Goal: Transaction & Acquisition: Purchase product/service

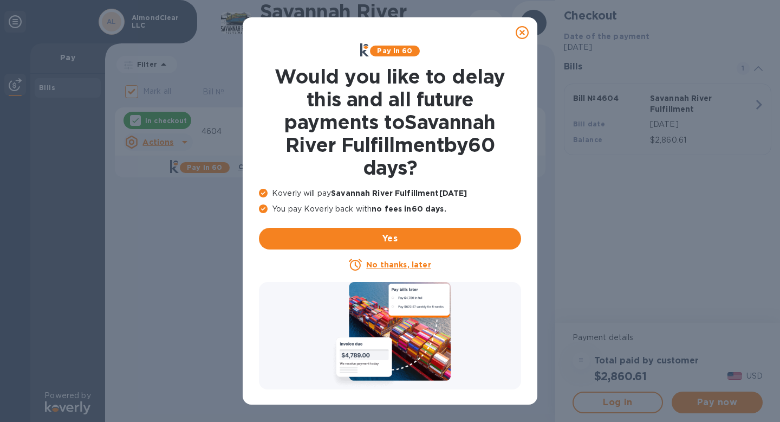
click at [399, 267] on u "No thanks, later" at bounding box center [398, 264] width 64 height 9
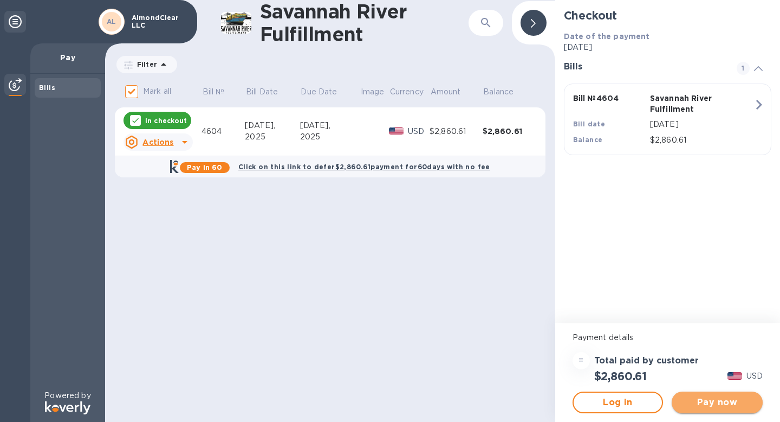
click at [694, 402] on span "Pay now" at bounding box center [718, 402] width 74 height 13
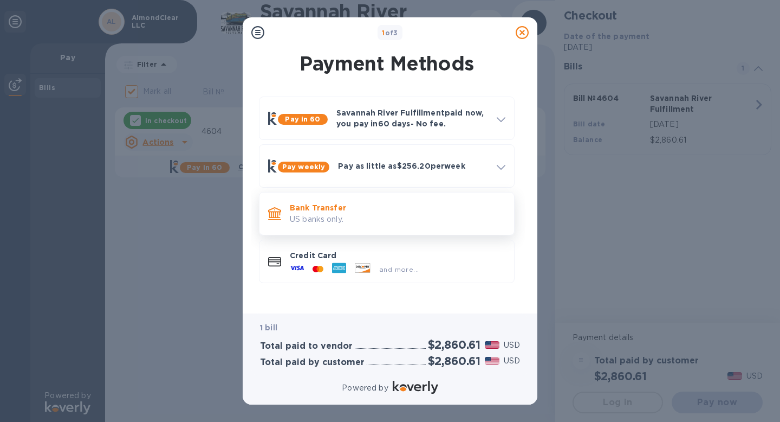
click at [381, 220] on p "US banks only." at bounding box center [398, 218] width 216 height 11
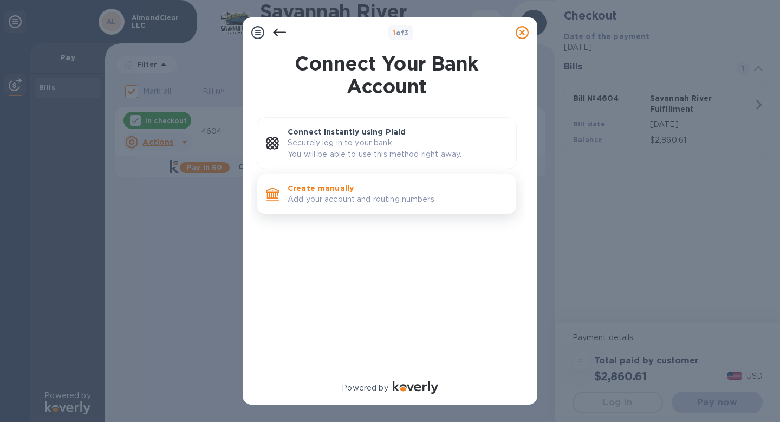
click at [368, 200] on p "Add your account and routing numbers." at bounding box center [398, 198] width 220 height 11
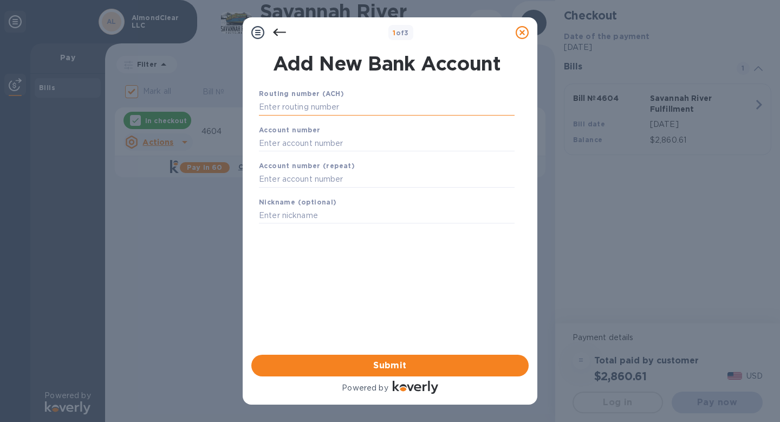
click at [317, 105] on input "text" at bounding box center [387, 107] width 256 height 16
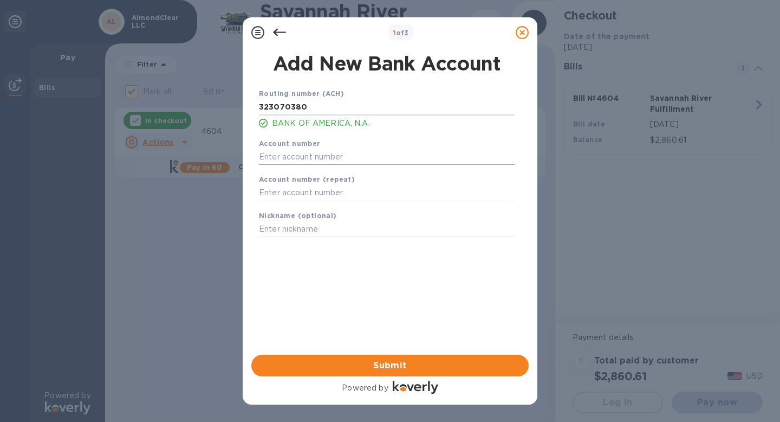
type input "323070380"
click at [306, 158] on input "text" at bounding box center [387, 156] width 256 height 16
type input "485013724066"
click at [294, 199] on input "text" at bounding box center [387, 193] width 256 height 16
type input "485013724066"
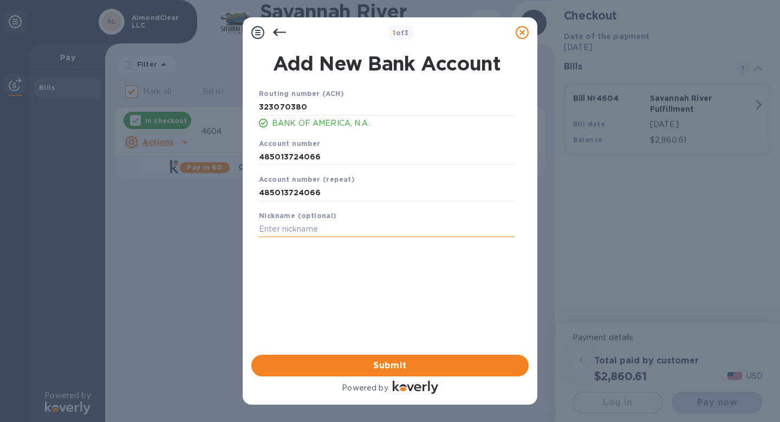
click at [289, 237] on input "text" at bounding box center [387, 229] width 256 height 16
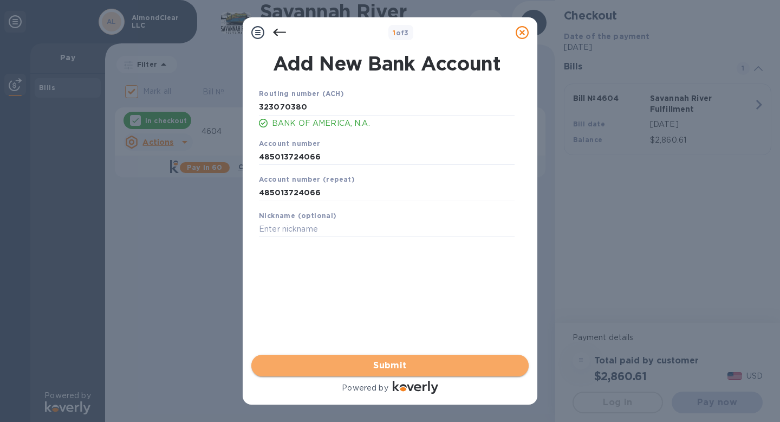
click at [418, 367] on span "Submit" at bounding box center [390, 365] width 260 height 13
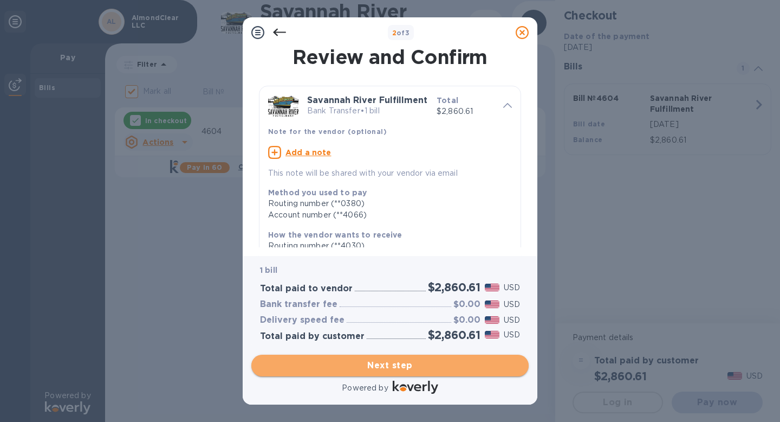
click at [418, 367] on span "Next step" at bounding box center [390, 365] width 260 height 13
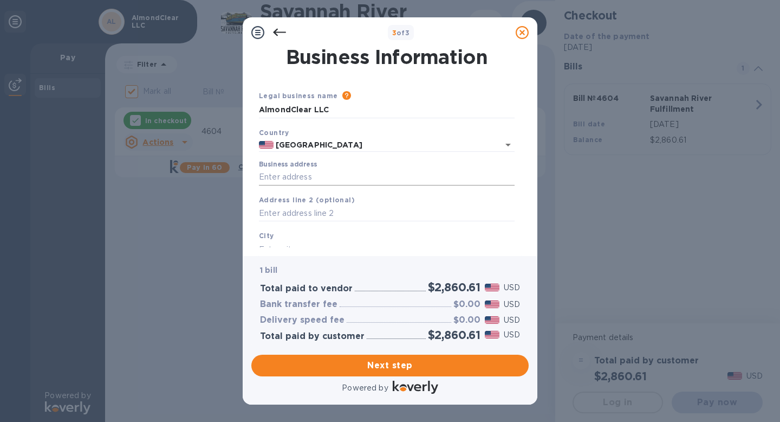
click at [264, 172] on input "Business address" at bounding box center [387, 177] width 256 height 16
type input "[STREET_ADDRESS]"
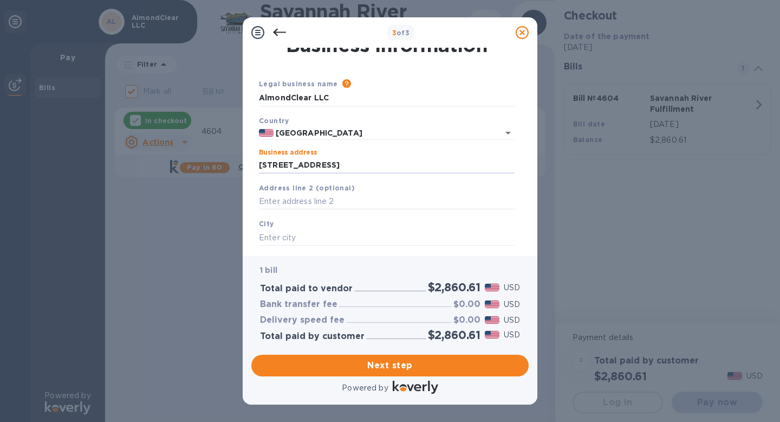
scroll to position [24, 0]
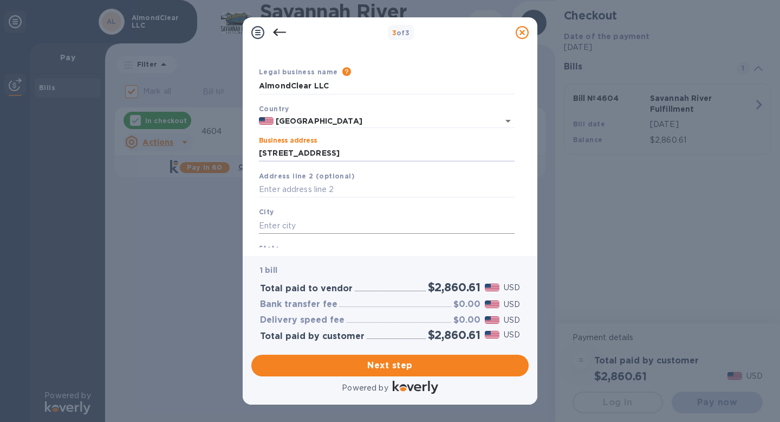
click at [291, 223] on input "text" at bounding box center [387, 225] width 256 height 16
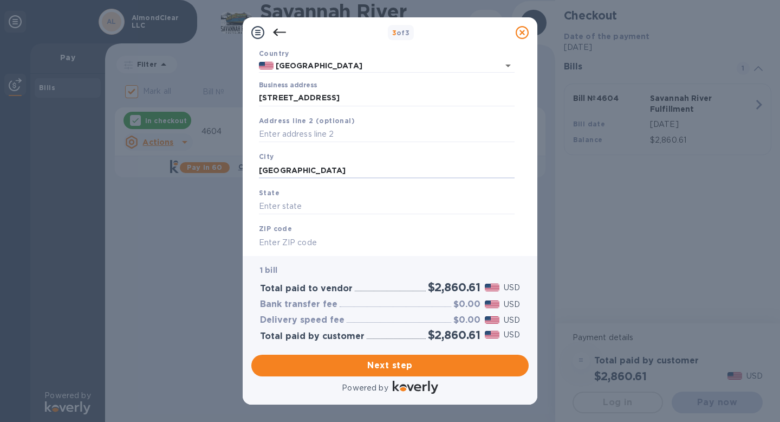
scroll to position [90, 0]
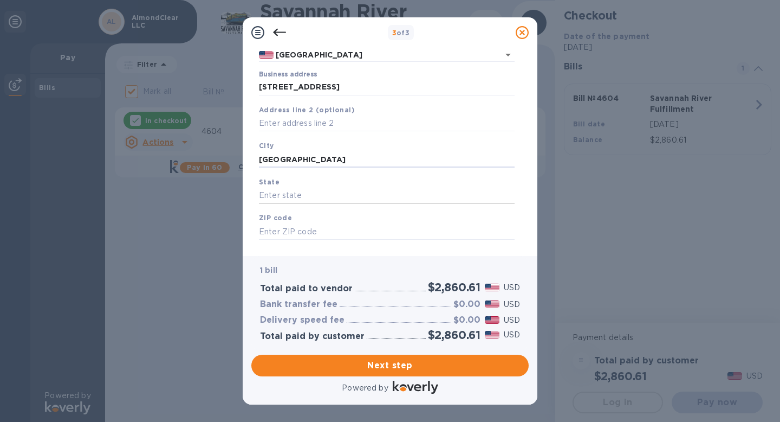
type input "[GEOGRAPHIC_DATA]"
click at [282, 198] on input "text" at bounding box center [387, 195] width 256 height 16
type input "OR"
click at [286, 231] on input "text" at bounding box center [387, 231] width 256 height 16
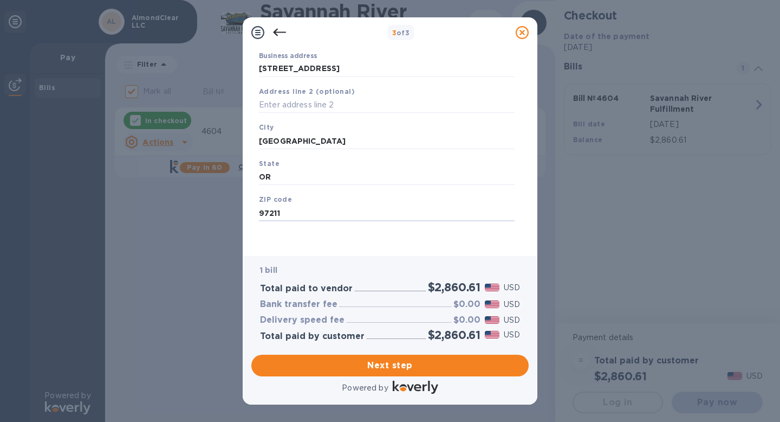
scroll to position [0, 0]
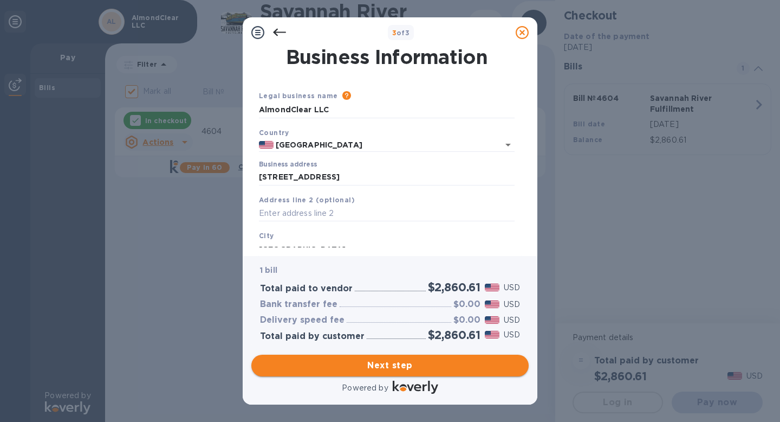
type input "97211"
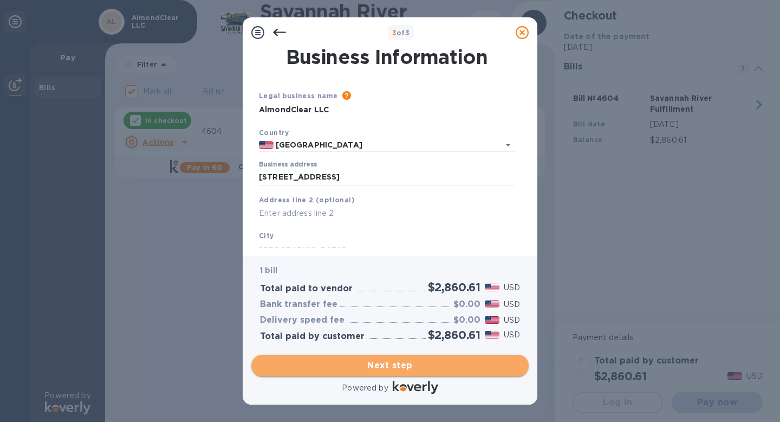
click at [400, 366] on span "Next step" at bounding box center [390, 365] width 260 height 13
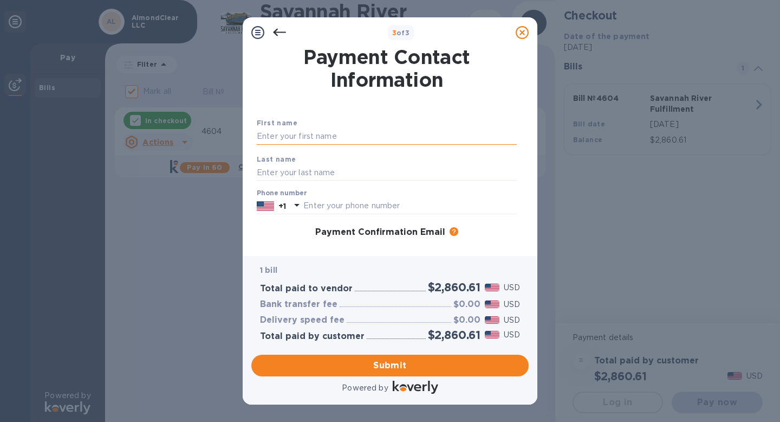
click at [330, 138] on input "text" at bounding box center [387, 136] width 260 height 16
click at [315, 138] on input "[PERSON_NAME]" at bounding box center [387, 136] width 260 height 16
type input "[PERSON_NAME]"
click at [296, 177] on input "text" at bounding box center [387, 172] width 260 height 16
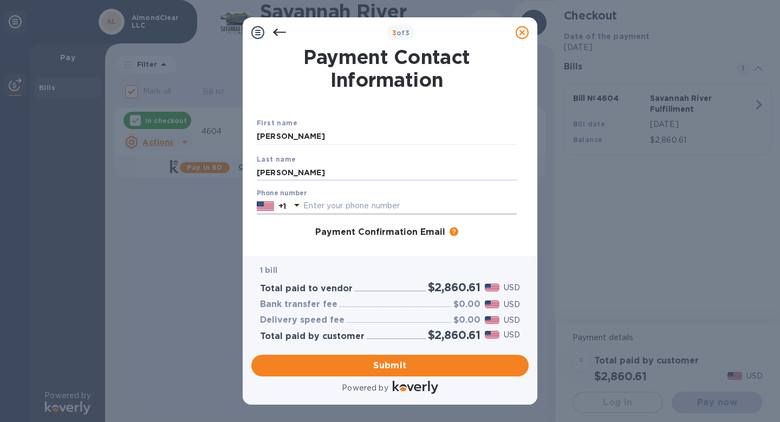
type input "[PERSON_NAME]"
click at [299, 203] on icon at bounding box center [296, 204] width 13 height 13
click at [305, 207] on input "text" at bounding box center [409, 206] width 213 height 16
type input "5033585402"
click at [339, 163] on div "Last name [PERSON_NAME]" at bounding box center [386, 167] width 269 height 36
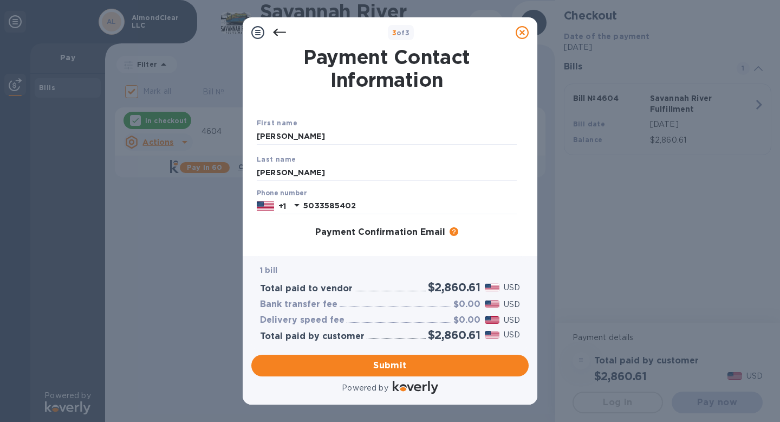
scroll to position [95, 0]
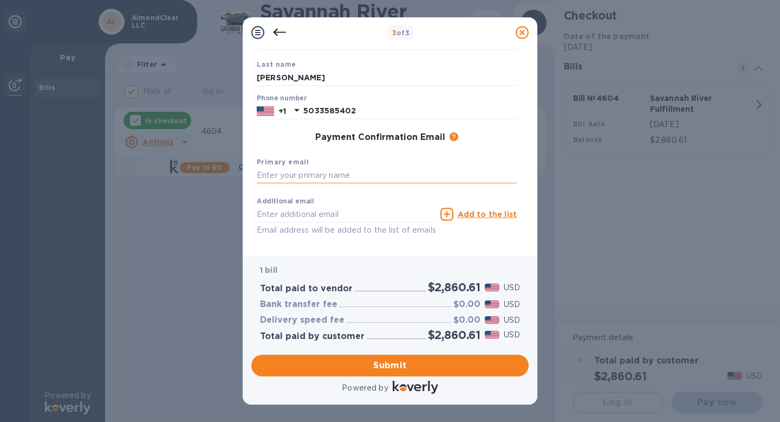
click at [335, 176] on input "text" at bounding box center [387, 175] width 260 height 16
type input "e"
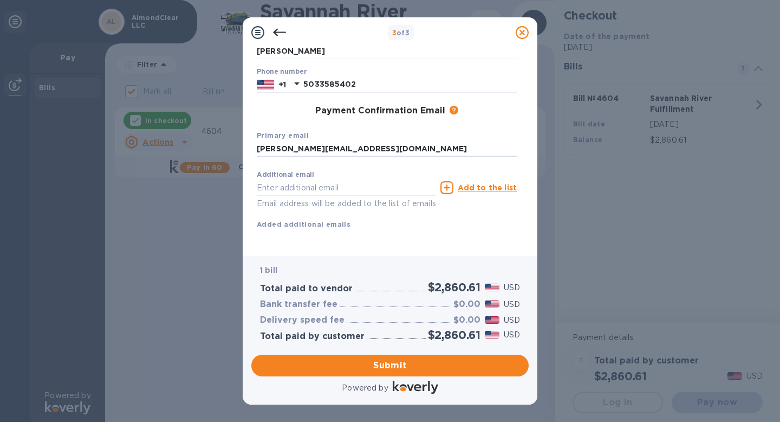
scroll to position [135, 0]
type input "[PERSON_NAME][EMAIL_ADDRESS][DOMAIN_NAME]"
click at [381, 372] on button "Submit" at bounding box center [389, 365] width 277 height 22
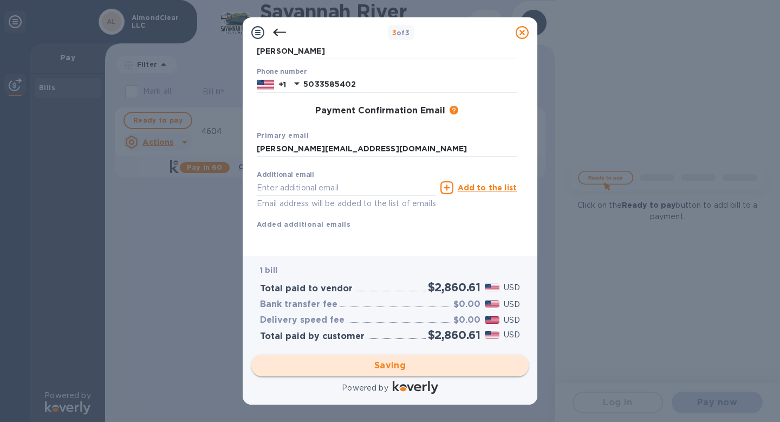
checkbox input "false"
